Goal: Complete application form

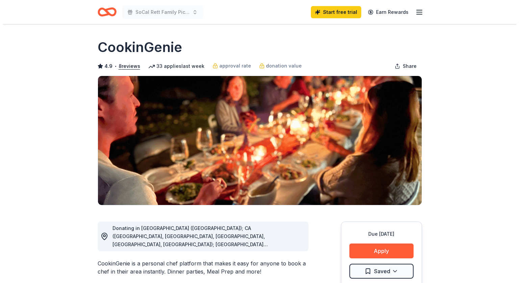
scroll to position [149, 0]
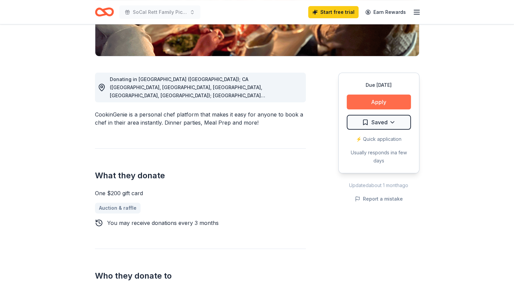
click at [376, 100] on button "Apply" at bounding box center [379, 102] width 64 height 15
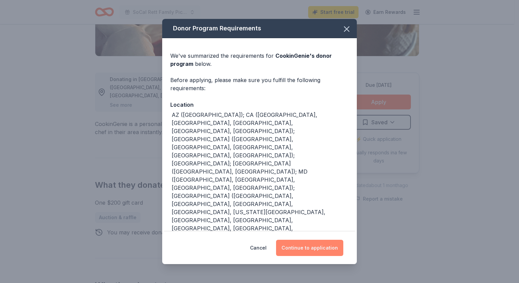
click at [310, 244] on button "Continue to application" at bounding box center [309, 248] width 67 height 16
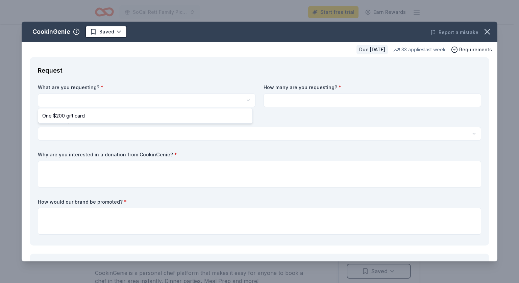
scroll to position [0, 0]
click at [192, 98] on html "SoCal Rett Family Picnic & Strollathon Start free trial Earn Rewards Due [DATE]…" at bounding box center [259, 141] width 519 height 283
select select "One $200 gift card"
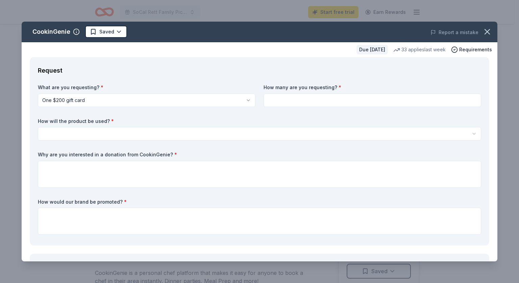
click at [308, 102] on input at bounding box center [373, 101] width 218 height 14
type input "1"
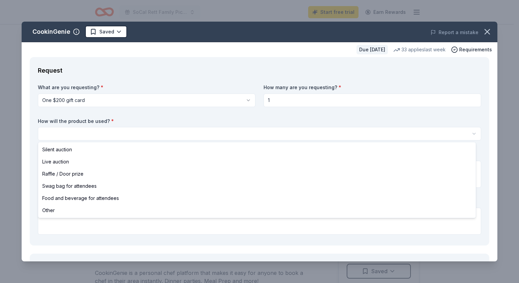
click at [237, 132] on html "SoCal Rett Family Picnic & Strollathon Start free trial Earn Rewards Due in 28 …" at bounding box center [259, 141] width 519 height 283
select select "silentAuction"
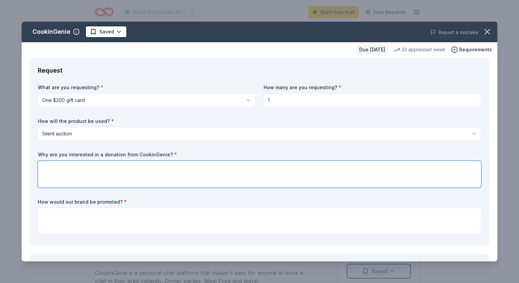
click at [141, 173] on textarea at bounding box center [259, 174] width 443 height 27
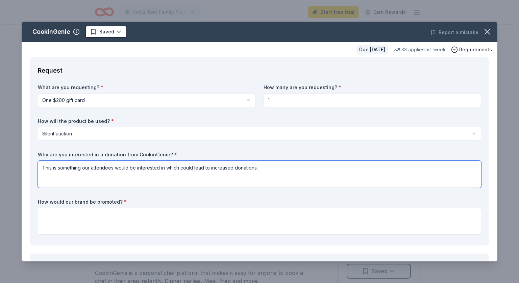
drag, startPoint x: 262, startPoint y: 164, endPoint x: 33, endPoint y: 181, distance: 229.7
click at [33, 181] on div "Request What are you requesting? * One $200 gift card One $200 gift card How ma…" at bounding box center [260, 151] width 460 height 189
type textarea "We are seeking items to use for our auction and opportunity drawing to help inc…"
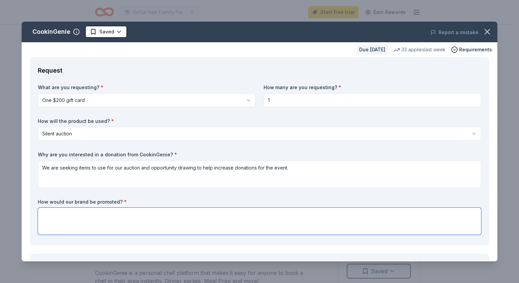
click at [99, 211] on textarea at bounding box center [259, 221] width 443 height 27
click at [192, 195] on div "What are you requesting? * One $200 gift card One $200 gift card How many are y…" at bounding box center [259, 160] width 443 height 153
click at [149, 218] on textarea "All donations wil be" at bounding box center [259, 221] width 443 height 27
type textarea "All donations will be promoted on social media and on signage at the event."
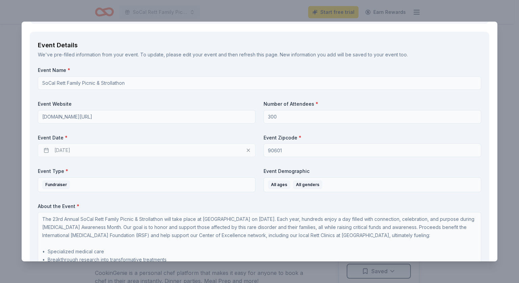
scroll to position [224, 0]
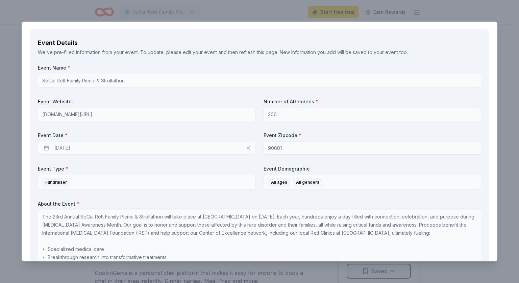
click at [45, 147] on div "10/24/2025" at bounding box center [147, 148] width 218 height 14
click at [246, 147] on div "10/24/2025" at bounding box center [147, 148] width 218 height 14
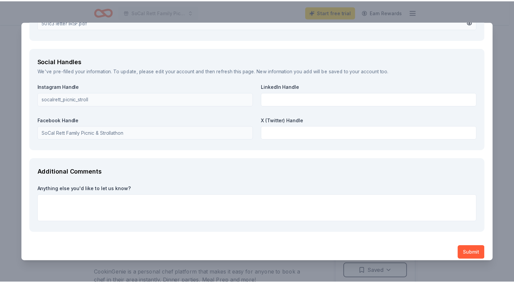
scroll to position [817, 0]
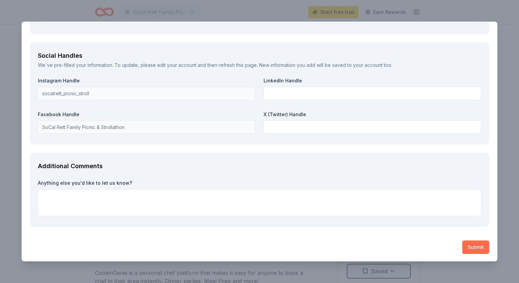
click at [474, 246] on button "Submit" at bounding box center [475, 248] width 27 height 14
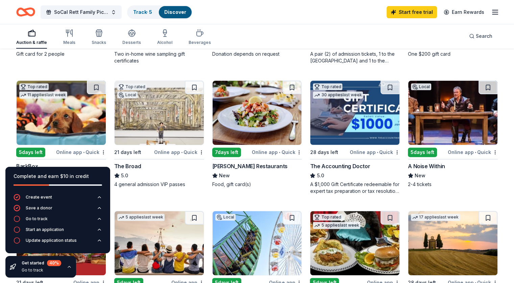
scroll to position [176, 0]
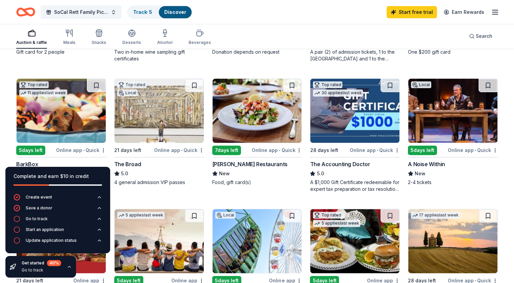
click at [416, 161] on div "A Noise Within" at bounding box center [426, 164] width 37 height 8
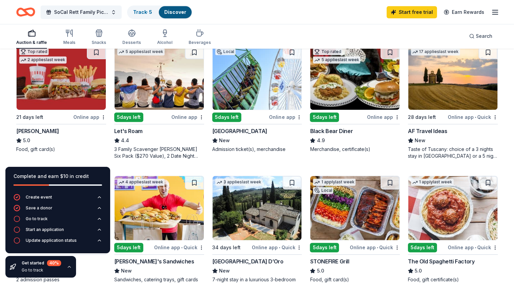
scroll to position [341, 0]
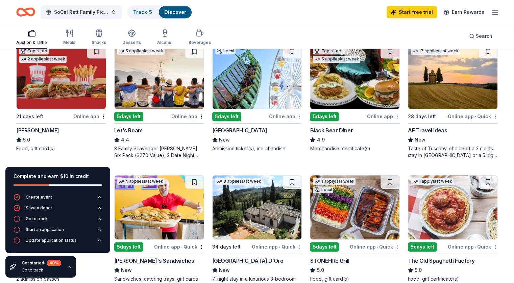
click at [42, 127] on div "Portillo's" at bounding box center [37, 130] width 43 height 8
click at [128, 131] on div "Let's Roam" at bounding box center [128, 130] width 28 height 8
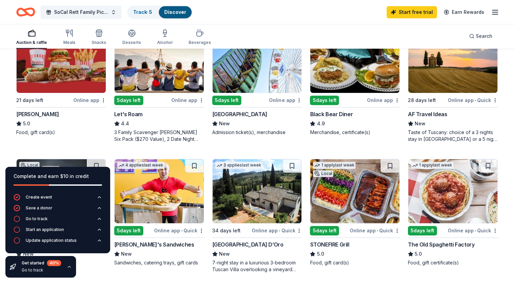
scroll to position [356, 0]
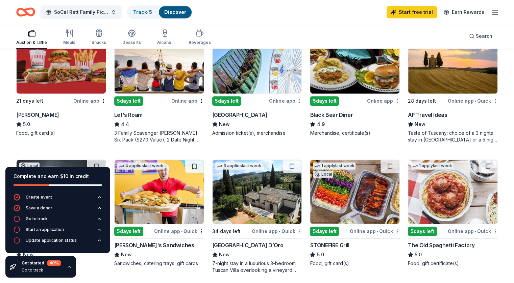
click at [39, 113] on div "Portillo's" at bounding box center [37, 115] width 43 height 8
click at [330, 111] on div "Black Bear Diner" at bounding box center [331, 115] width 43 height 8
click at [336, 112] on div "Black Bear Diner" at bounding box center [331, 115] width 43 height 8
click at [333, 114] on div "Black Bear Diner" at bounding box center [331, 115] width 43 height 8
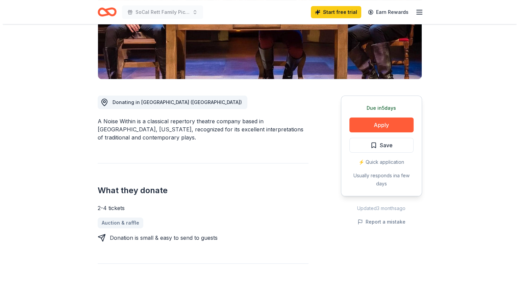
scroll to position [99, 0]
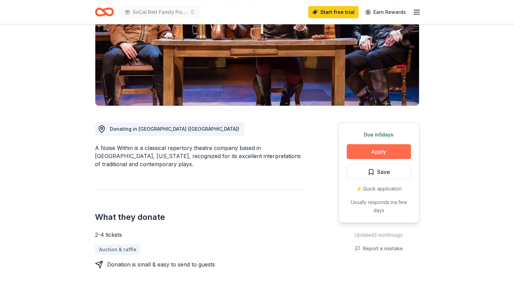
click at [383, 151] on button "Apply" at bounding box center [379, 151] width 64 height 15
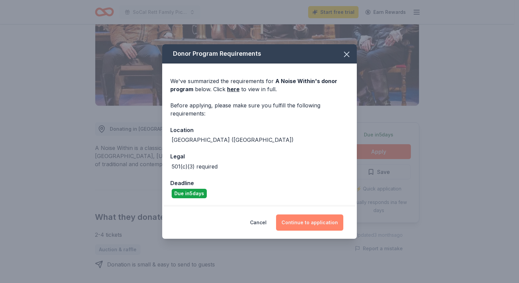
click at [305, 223] on button "Continue to application" at bounding box center [309, 223] width 67 height 16
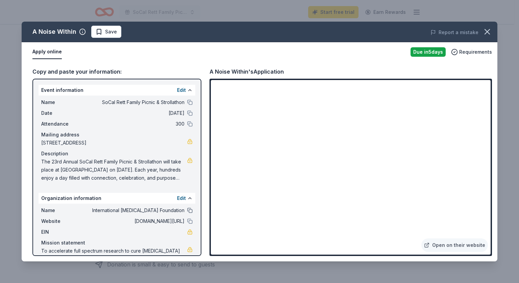
click at [187, 209] on button at bounding box center [189, 210] width 5 height 5
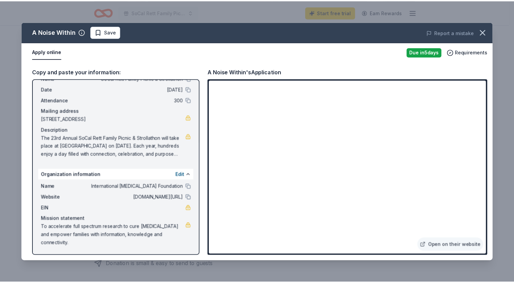
scroll to position [0, 0]
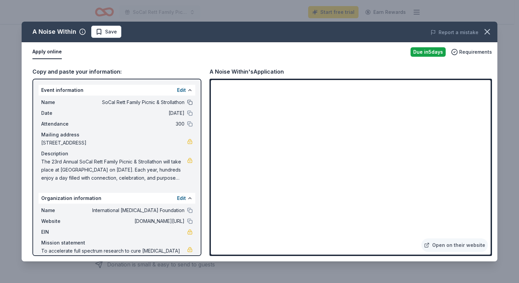
click at [187, 101] on button at bounding box center [189, 102] width 5 height 5
click at [483, 30] on icon "button" at bounding box center [487, 31] width 9 height 9
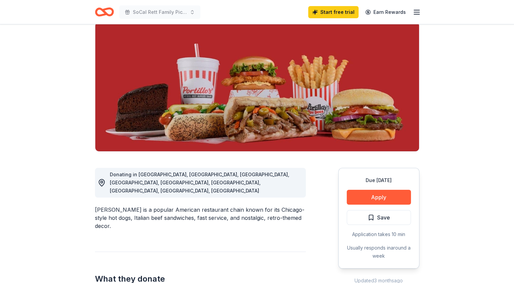
scroll to position [53, 0]
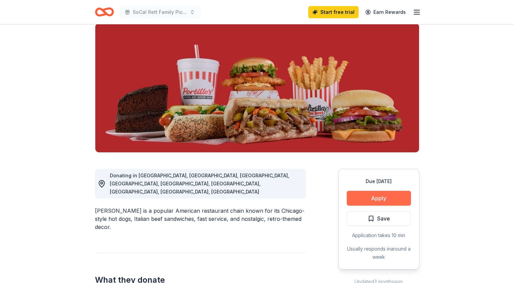
click at [381, 197] on button "Apply" at bounding box center [379, 198] width 64 height 15
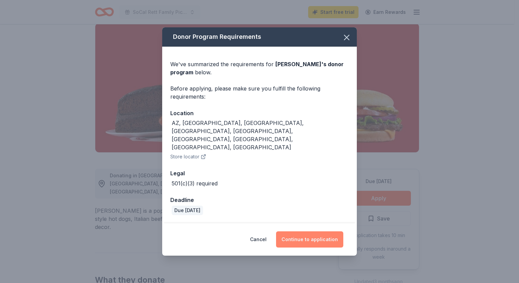
click at [304, 231] on button "Continue to application" at bounding box center [309, 239] width 67 height 16
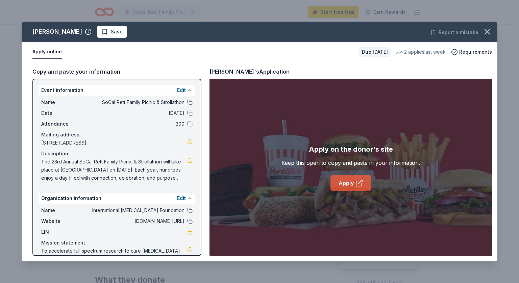
click at [338, 184] on link "Apply" at bounding box center [350, 183] width 41 height 16
drag, startPoint x: 208, startPoint y: 71, endPoint x: 231, endPoint y: 72, distance: 23.0
click at [231, 72] on div "Copy and paste your information: Event information Edit Name SoCal Rett Family …" at bounding box center [260, 162] width 476 height 200
click at [231, 72] on div "Portillo's's Application" at bounding box center [249, 71] width 80 height 9
click at [481, 33] on button "button" at bounding box center [487, 31] width 15 height 15
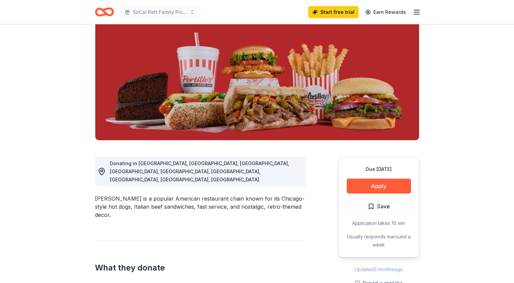
scroll to position [57, 0]
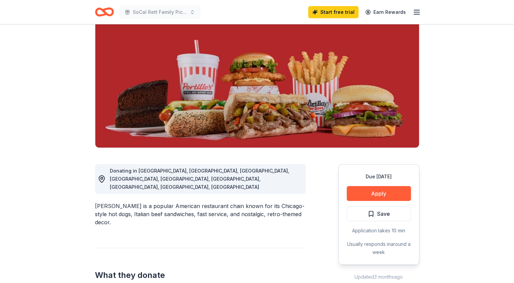
drag, startPoint x: 95, startPoint y: 188, endPoint x: 111, endPoint y: 188, distance: 16.2
click at [111, 202] on div "Portillo's is a popular American restaurant chain known for its Chicago-style h…" at bounding box center [200, 214] width 211 height 24
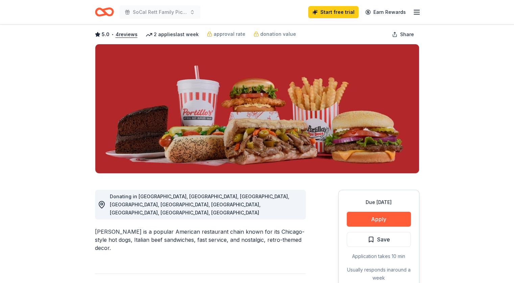
scroll to position [0, 0]
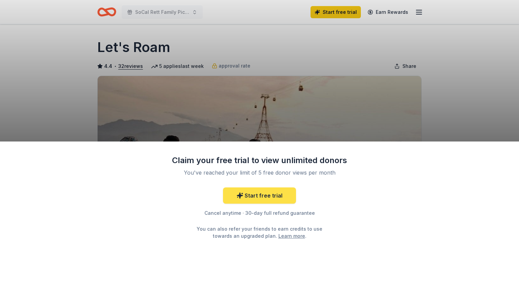
click at [245, 194] on link "Start free trial" at bounding box center [259, 196] width 73 height 16
click at [262, 195] on link "Start free trial" at bounding box center [259, 196] width 73 height 16
click at [474, 64] on div "Claim your free trial to view unlimited donors You've reached your limit of 5 f…" at bounding box center [259, 141] width 519 height 283
click at [334, 10] on div "Claim your free trial to view unlimited donors You've reached your limit of 5 f…" at bounding box center [259, 141] width 519 height 283
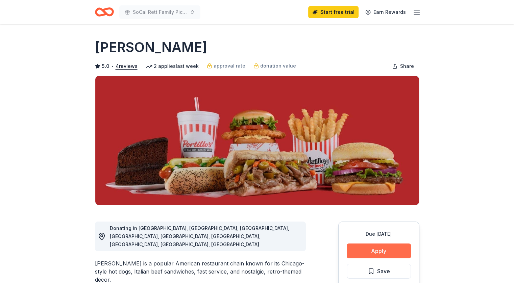
click at [378, 252] on button "Apply" at bounding box center [379, 251] width 64 height 15
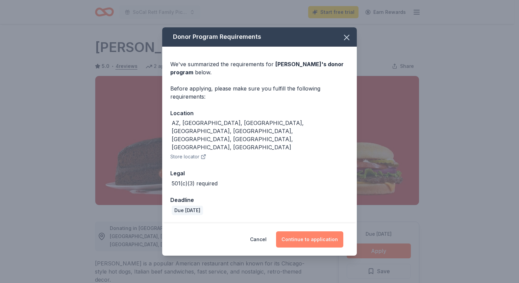
click at [300, 231] on button "Continue to application" at bounding box center [309, 239] width 67 height 16
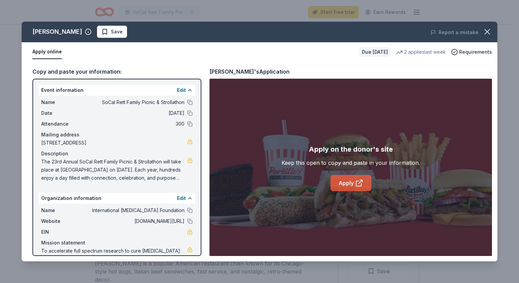
click at [351, 185] on link "Apply" at bounding box center [350, 183] width 41 height 16
click at [484, 31] on icon "button" at bounding box center [487, 31] width 9 height 9
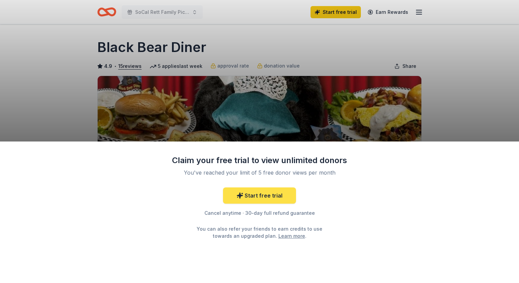
click at [258, 195] on link "Start free trial" at bounding box center [259, 196] width 73 height 16
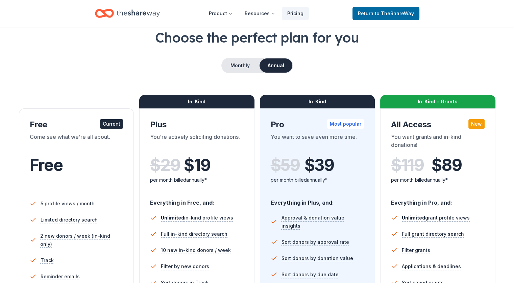
scroll to position [142, 0]
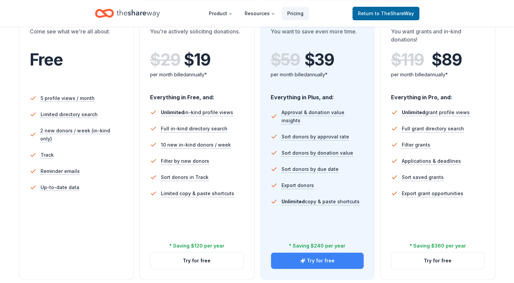
click at [306, 253] on button "Try for free" at bounding box center [317, 261] width 93 height 16
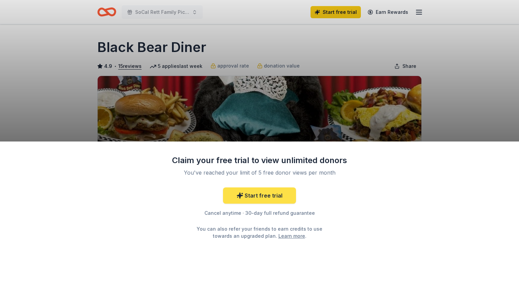
click at [261, 197] on link "Start free trial" at bounding box center [259, 196] width 73 height 16
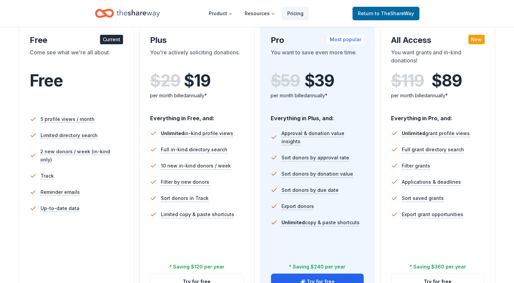
scroll to position [122, 0]
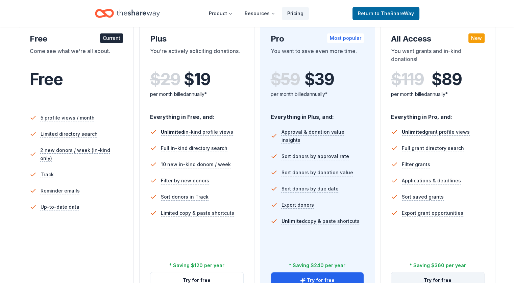
click at [428, 272] on button "Try for free" at bounding box center [437, 280] width 93 height 16
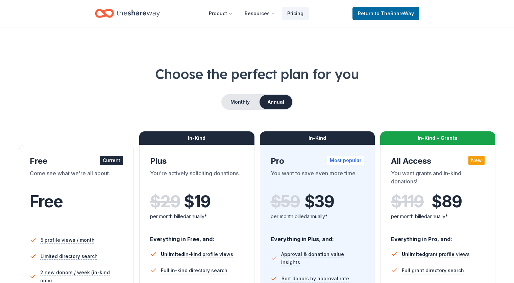
scroll to position [122, 0]
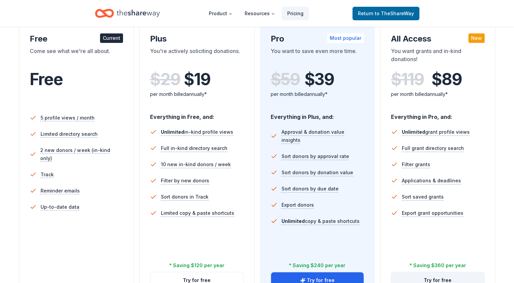
click at [422, 272] on button "Try for free" at bounding box center [437, 280] width 93 height 16
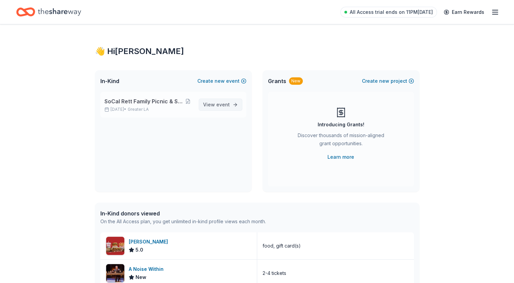
click at [227, 103] on span "event" at bounding box center [223, 105] width 14 height 6
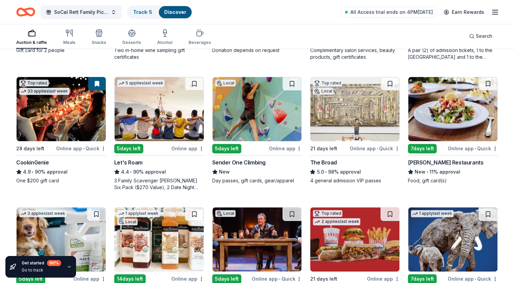
scroll to position [179, 0]
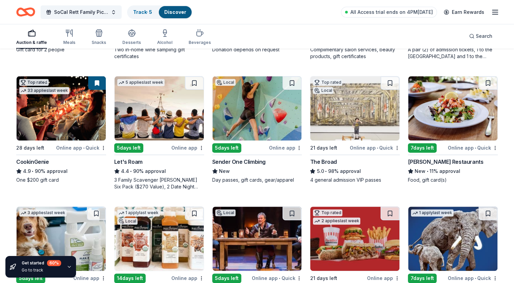
click at [237, 163] on div "Sender One Climbing" at bounding box center [238, 162] width 53 height 8
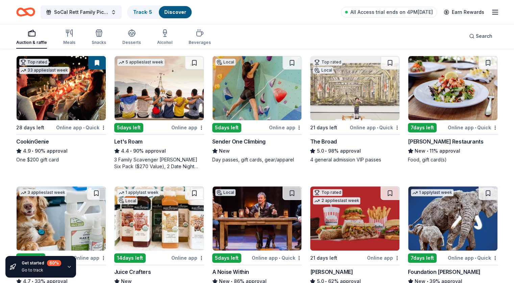
scroll to position [200, 0]
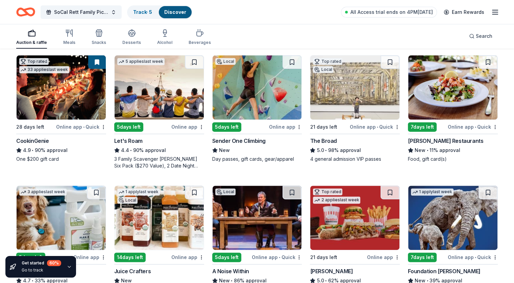
click at [134, 140] on div "Let's Roam" at bounding box center [128, 141] width 28 height 8
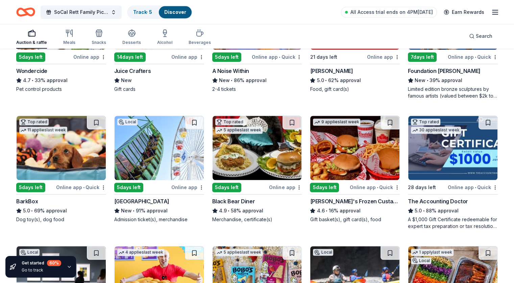
scroll to position [440, 0]
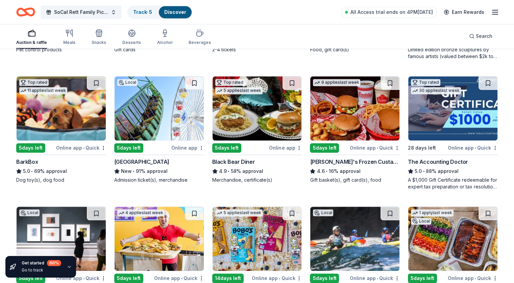
click at [235, 158] on div "Black Bear Diner" at bounding box center [233, 162] width 43 height 8
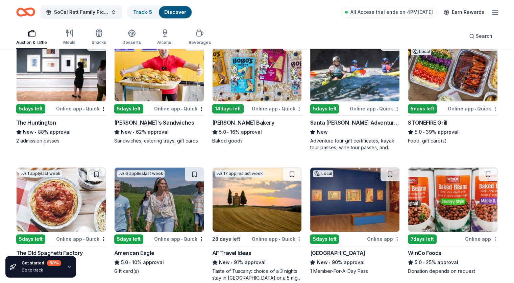
scroll to position [610, 0]
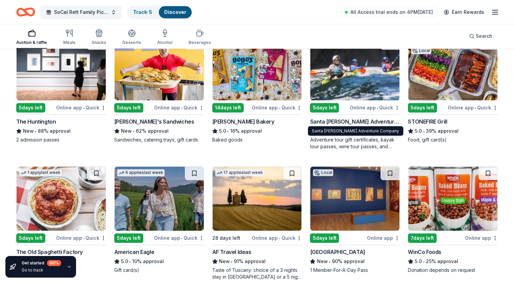
click at [350, 120] on div "Santa Barbara Adventure Company" at bounding box center [355, 122] width 90 height 8
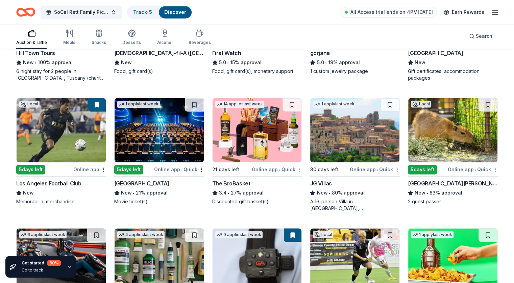
scroll to position [1073, 0]
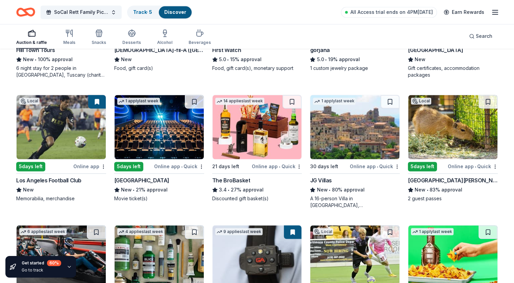
click at [231, 182] on div "The BroBasket" at bounding box center [231, 180] width 38 height 8
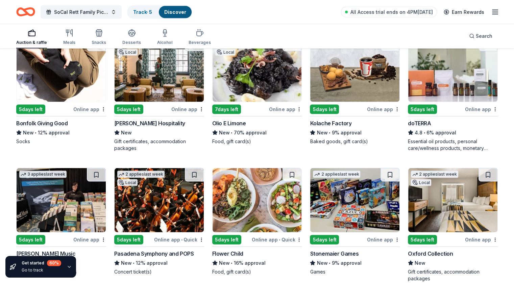
scroll to position [1393, 0]
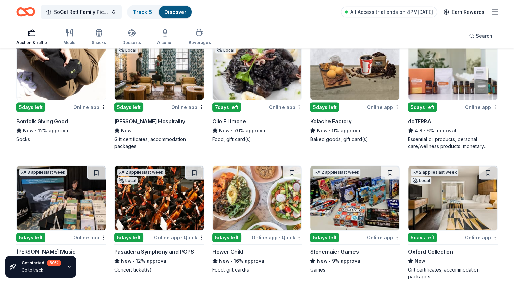
click at [416, 120] on div "doTERRA" at bounding box center [419, 121] width 23 height 8
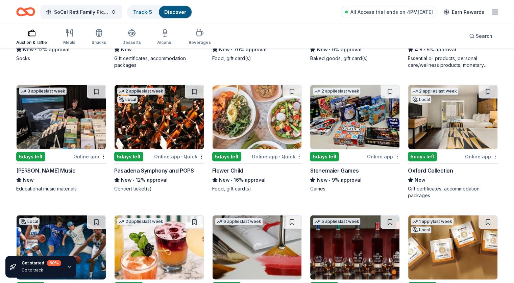
scroll to position [1476, 0]
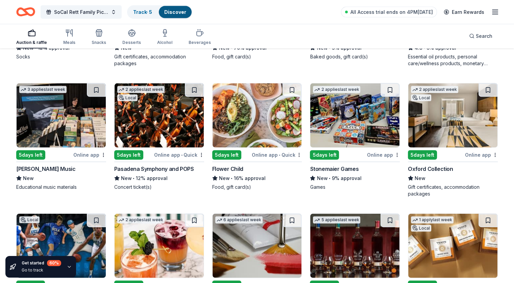
click at [161, 167] on div "Pasadena Symphony and POPS" at bounding box center [154, 169] width 80 height 8
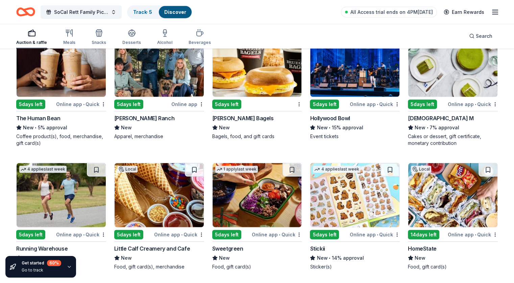
scroll to position [1785, 0]
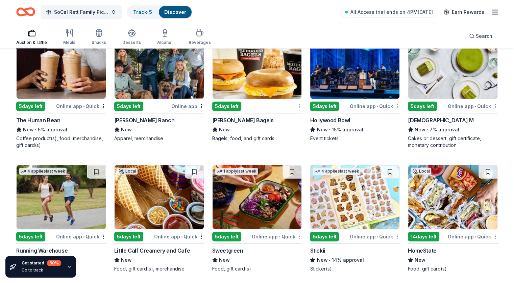
click at [323, 117] on div "Hollywood Bowl" at bounding box center [330, 120] width 40 height 8
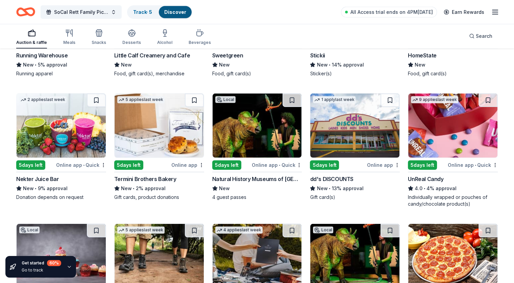
scroll to position [1988, 0]
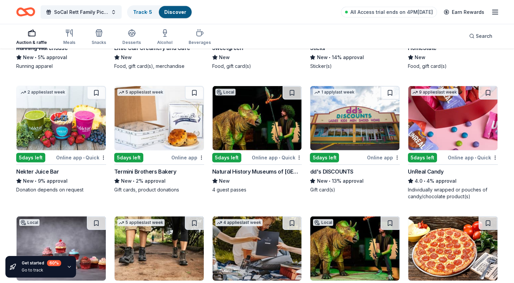
click at [48, 168] on div "Nekter Juice Bar" at bounding box center [37, 172] width 43 height 8
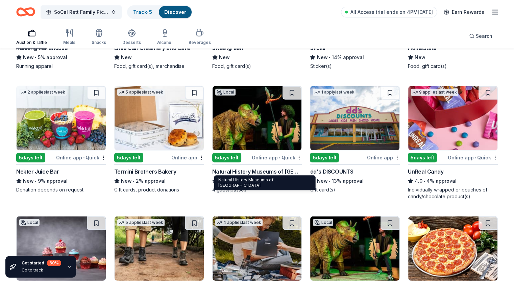
click at [266, 171] on div "Natural History Museums of Los Angeles County" at bounding box center [257, 172] width 90 height 8
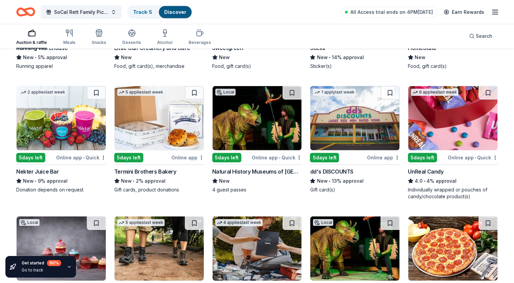
click at [333, 168] on div "dd's DISCOUNTS" at bounding box center [331, 172] width 43 height 8
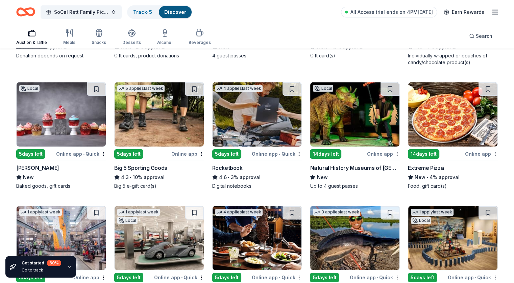
scroll to position [2125, 0]
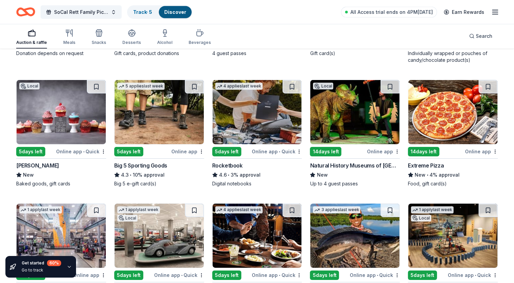
click at [157, 163] on div "Big 5 Sporting Goods" at bounding box center [140, 166] width 53 height 8
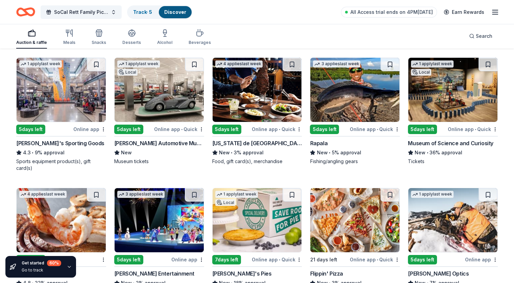
scroll to position [2273, 0]
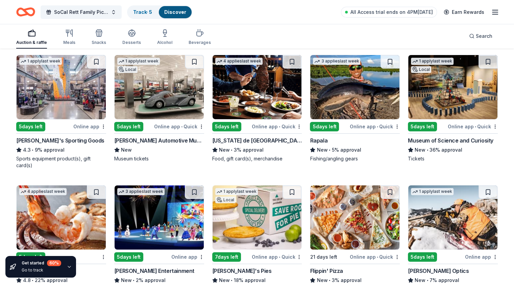
click at [439, 139] on div "Museum of Science and Curiosity" at bounding box center [450, 141] width 85 height 8
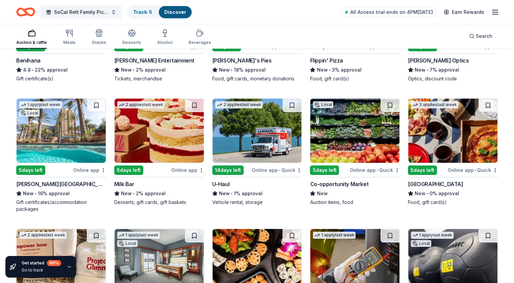
scroll to position [2499, 0]
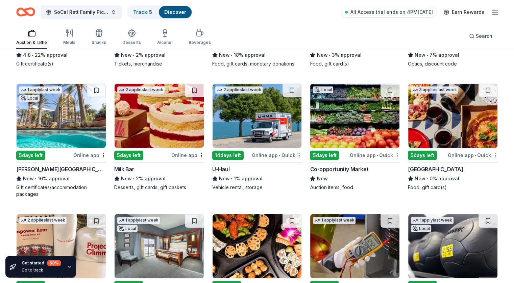
click at [43, 167] on div "Harrah's Resort" at bounding box center [61, 169] width 90 height 8
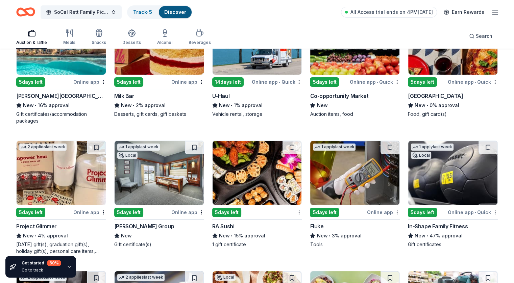
scroll to position [2576, 0]
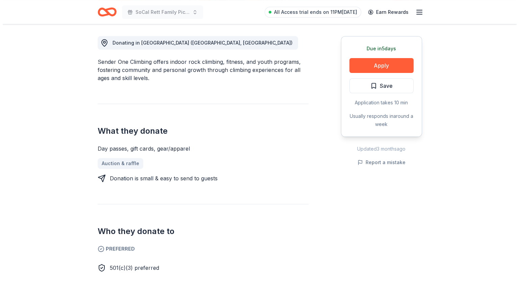
scroll to position [191, 0]
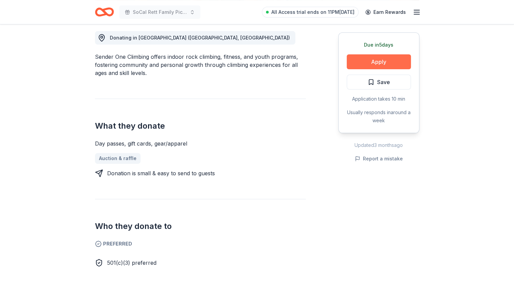
click at [378, 60] on button "Apply" at bounding box center [379, 61] width 64 height 15
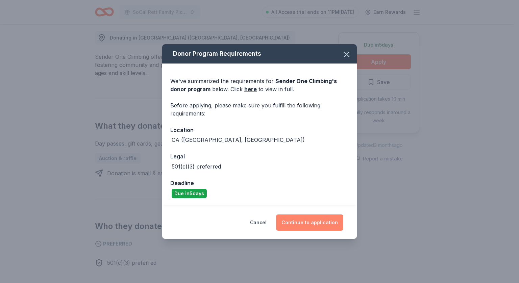
click at [309, 221] on button "Continue to application" at bounding box center [309, 223] width 67 height 16
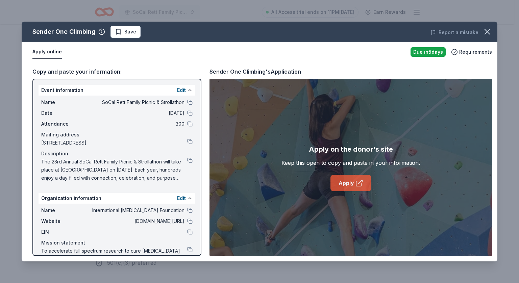
click at [349, 185] on link "Apply" at bounding box center [350, 183] width 41 height 16
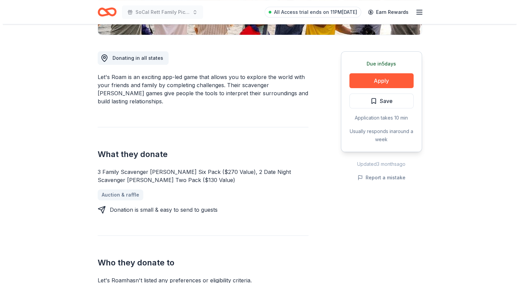
scroll to position [168, 0]
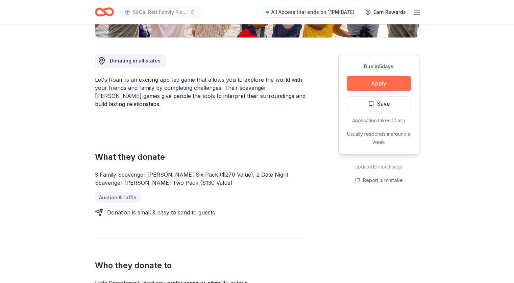
click at [385, 83] on button "Apply" at bounding box center [379, 83] width 64 height 15
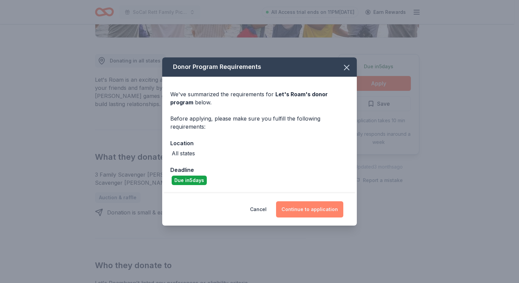
click at [296, 209] on button "Continue to application" at bounding box center [309, 209] width 67 height 16
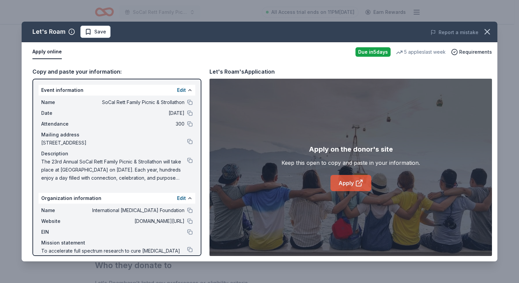
click at [343, 182] on link "Apply" at bounding box center [350, 183] width 41 height 16
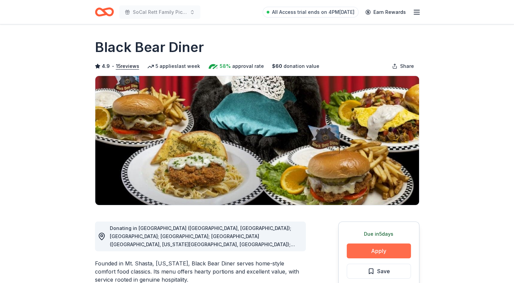
click at [377, 251] on button "Apply" at bounding box center [379, 251] width 64 height 15
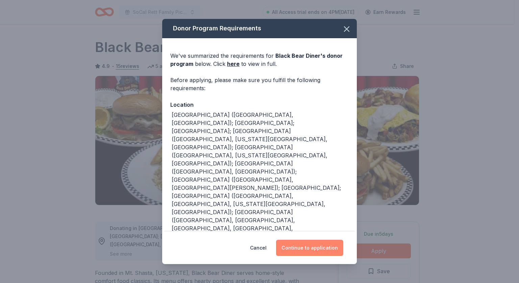
click at [315, 244] on button "Continue to application" at bounding box center [309, 248] width 67 height 16
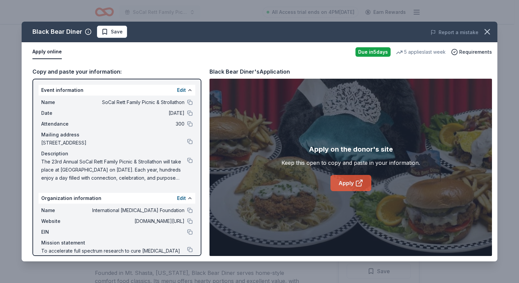
click at [342, 180] on link "Apply" at bounding box center [350, 183] width 41 height 16
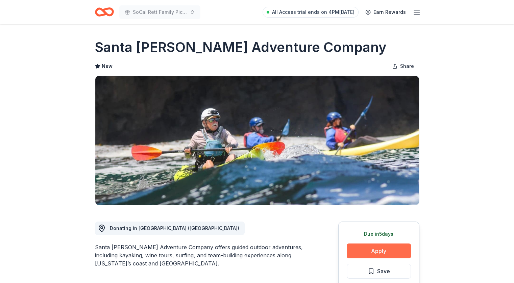
click at [370, 257] on button "Apply" at bounding box center [379, 251] width 64 height 15
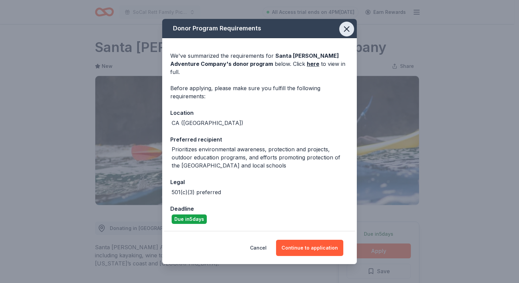
click at [349, 31] on icon "button" at bounding box center [346, 29] width 5 height 5
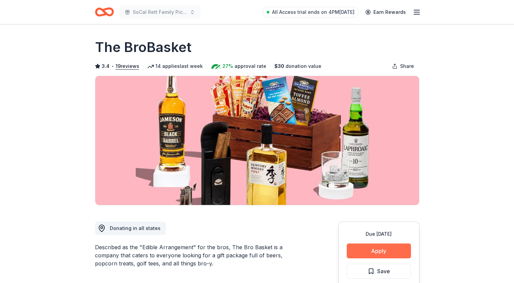
click at [378, 253] on button "Apply" at bounding box center [379, 251] width 64 height 15
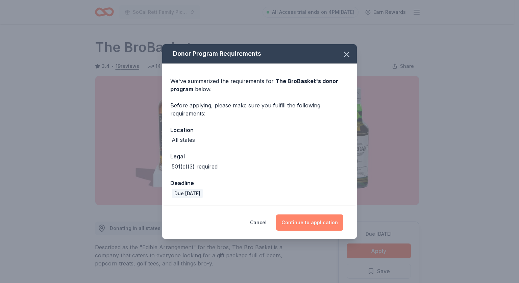
click at [301, 223] on button "Continue to application" at bounding box center [309, 223] width 67 height 16
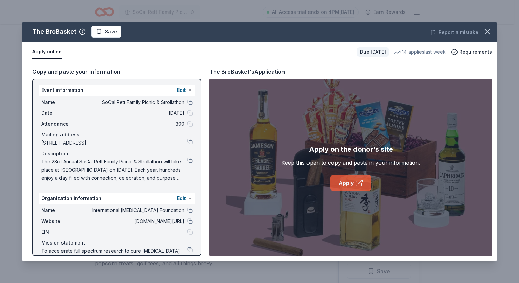
click at [353, 181] on link "Apply" at bounding box center [350, 183] width 41 height 16
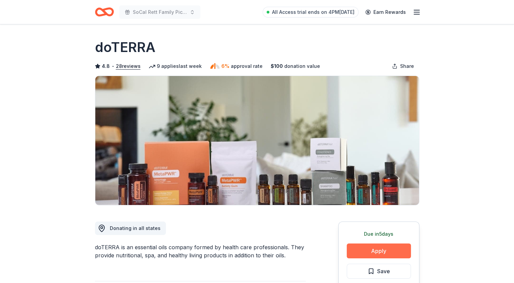
click at [385, 251] on button "Apply" at bounding box center [379, 251] width 64 height 15
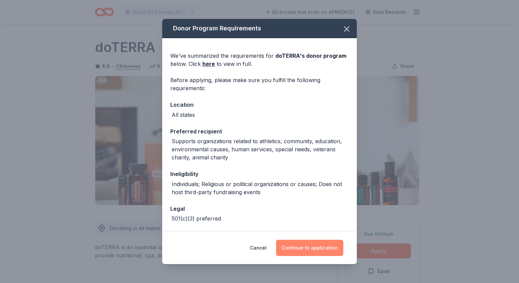
click at [299, 249] on button "Continue to application" at bounding box center [309, 248] width 67 height 16
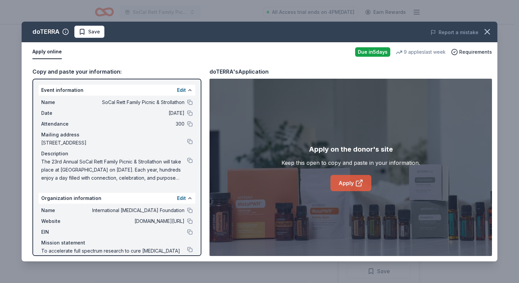
click at [358, 182] on icon at bounding box center [359, 183] width 8 height 8
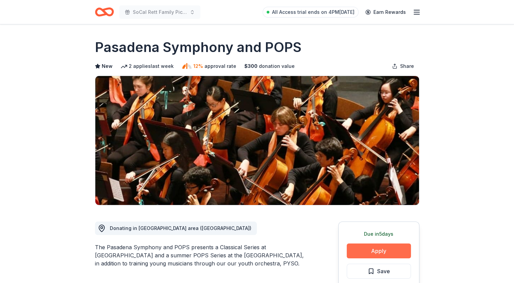
click at [370, 250] on button "Apply" at bounding box center [379, 251] width 64 height 15
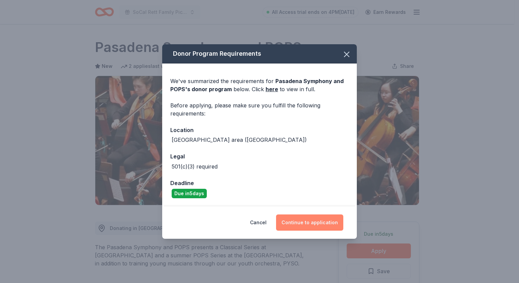
click at [304, 223] on button "Continue to application" at bounding box center [309, 223] width 67 height 16
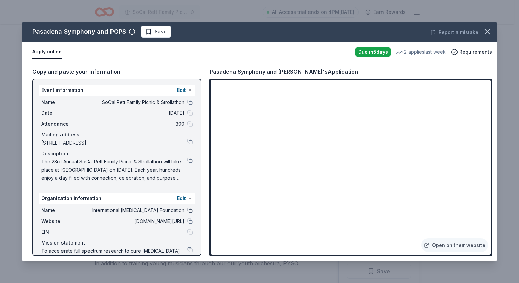
click at [187, 208] on button at bounding box center [189, 210] width 5 height 5
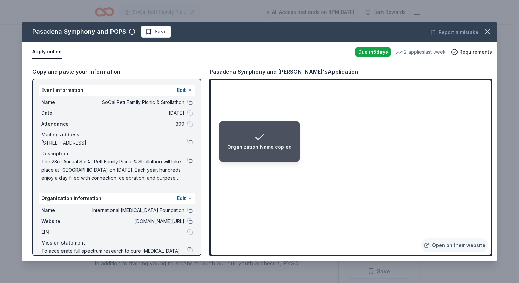
click at [187, 231] on button at bounding box center [189, 231] width 5 height 5
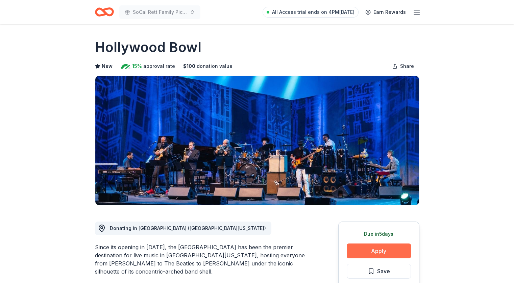
click at [369, 250] on button "Apply" at bounding box center [379, 251] width 64 height 15
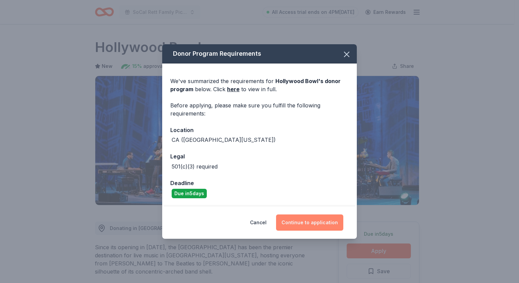
click at [312, 222] on button "Continue to application" at bounding box center [309, 223] width 67 height 16
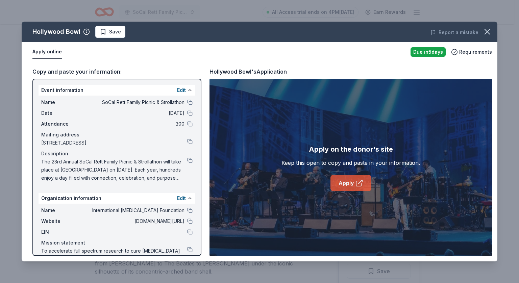
click at [342, 185] on link "Apply" at bounding box center [350, 183] width 41 height 16
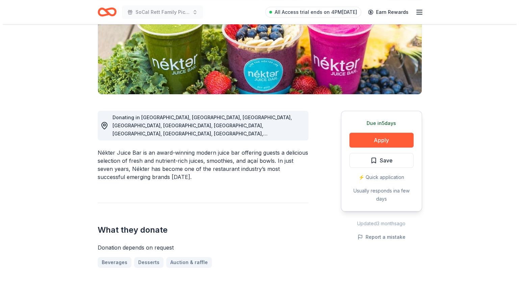
scroll to position [114, 0]
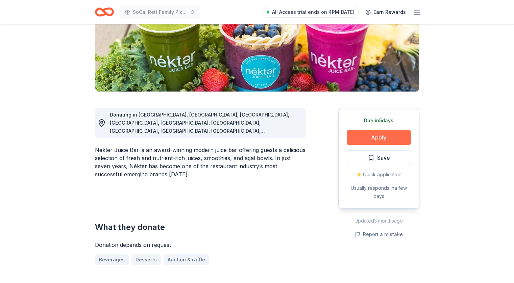
click at [378, 136] on button "Apply" at bounding box center [379, 137] width 64 height 15
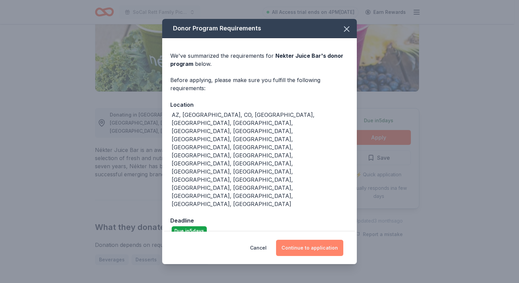
click at [314, 240] on button "Continue to application" at bounding box center [309, 248] width 67 height 16
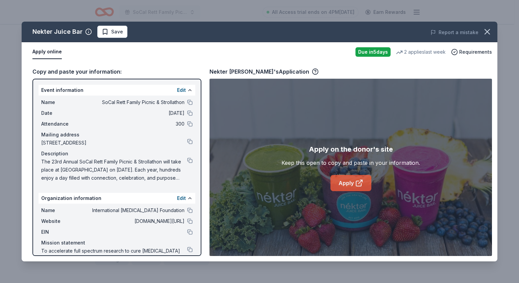
click at [350, 180] on link "Apply" at bounding box center [350, 183] width 41 height 16
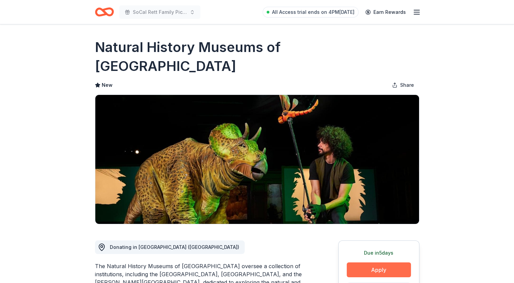
click at [387, 263] on button "Apply" at bounding box center [379, 270] width 64 height 15
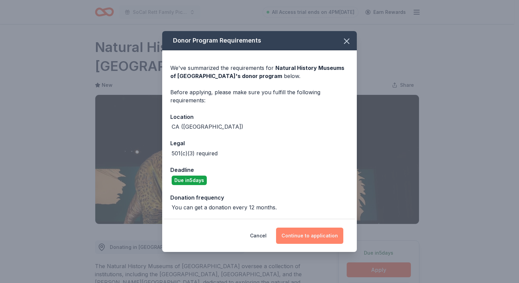
click at [304, 235] on button "Continue to application" at bounding box center [309, 236] width 67 height 16
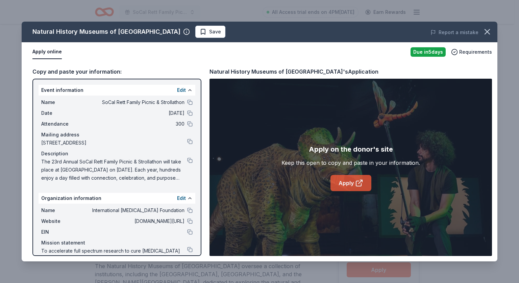
click at [349, 178] on link "Apply" at bounding box center [350, 183] width 41 height 16
click at [350, 184] on link "Apply" at bounding box center [350, 183] width 41 height 16
click at [487, 31] on icon "button" at bounding box center [487, 31] width 5 height 5
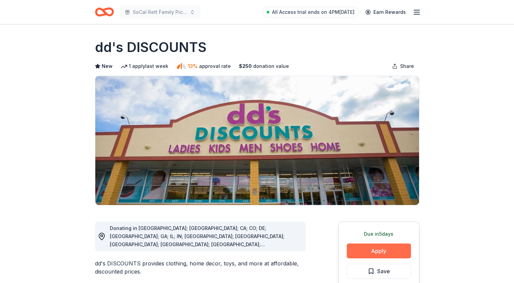
click at [381, 253] on button "Apply" at bounding box center [379, 251] width 64 height 15
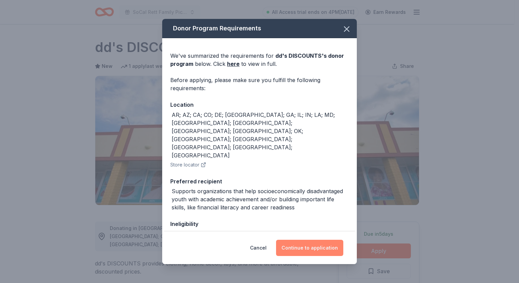
click at [314, 243] on button "Continue to application" at bounding box center [309, 248] width 67 height 16
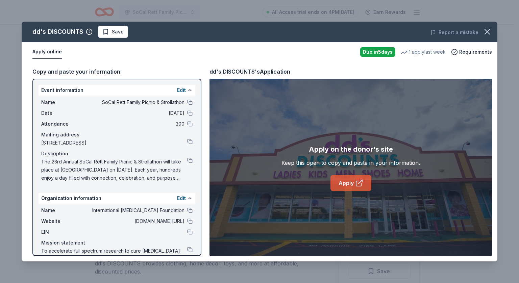
click at [346, 182] on link "Apply" at bounding box center [350, 183] width 41 height 16
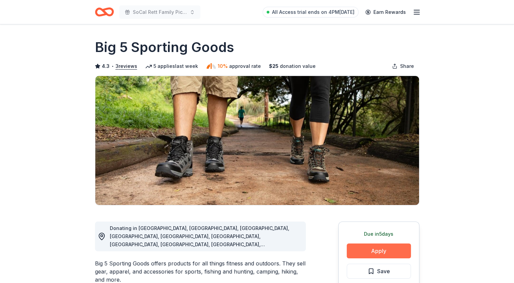
click at [372, 249] on button "Apply" at bounding box center [379, 251] width 64 height 15
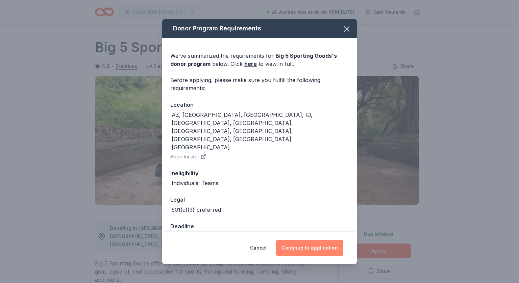
click at [305, 242] on button "Continue to application" at bounding box center [309, 248] width 67 height 16
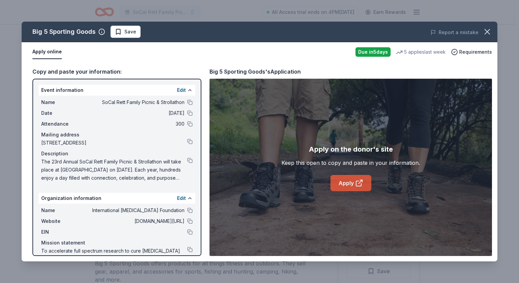
click at [344, 186] on link "Apply" at bounding box center [350, 183] width 41 height 16
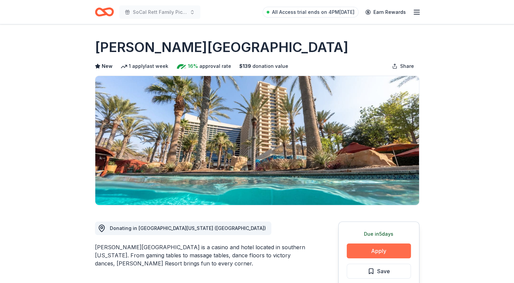
click at [386, 252] on button "Apply" at bounding box center [379, 251] width 64 height 15
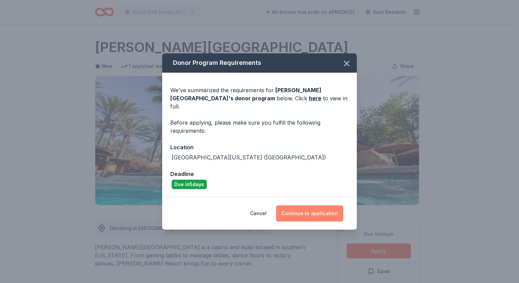
click at [303, 210] on button "Continue to application" at bounding box center [309, 213] width 67 height 16
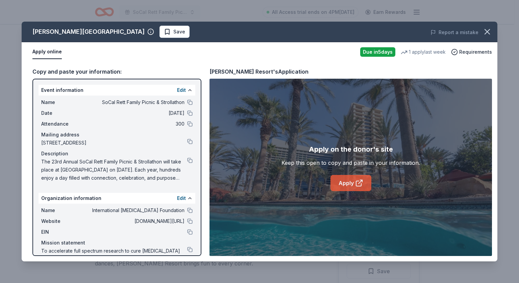
click at [346, 184] on link "Apply" at bounding box center [350, 183] width 41 height 16
